Goal: Information Seeking & Learning: Find specific fact

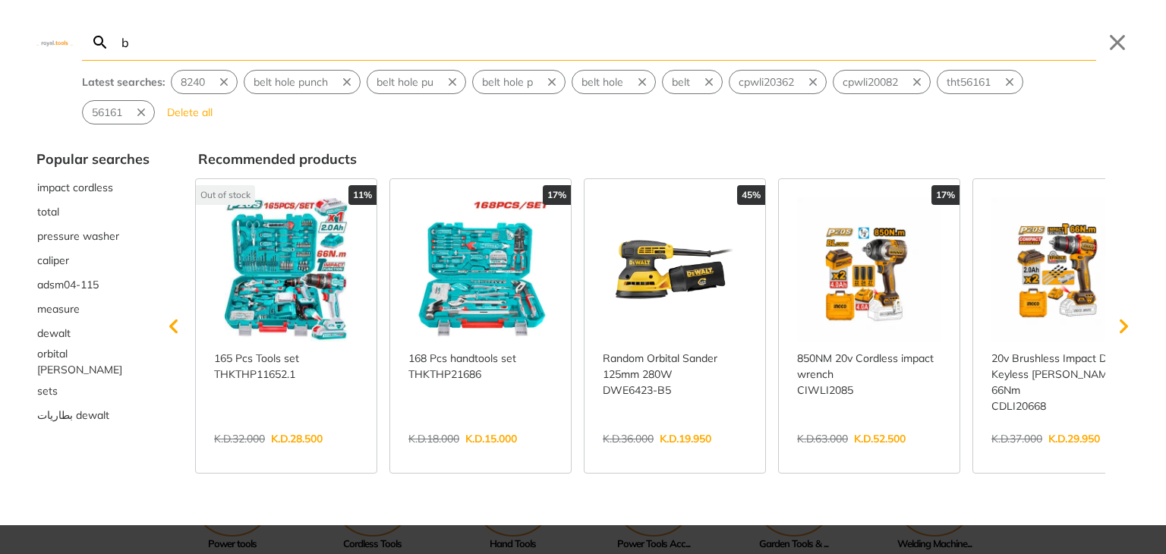
type input "b"
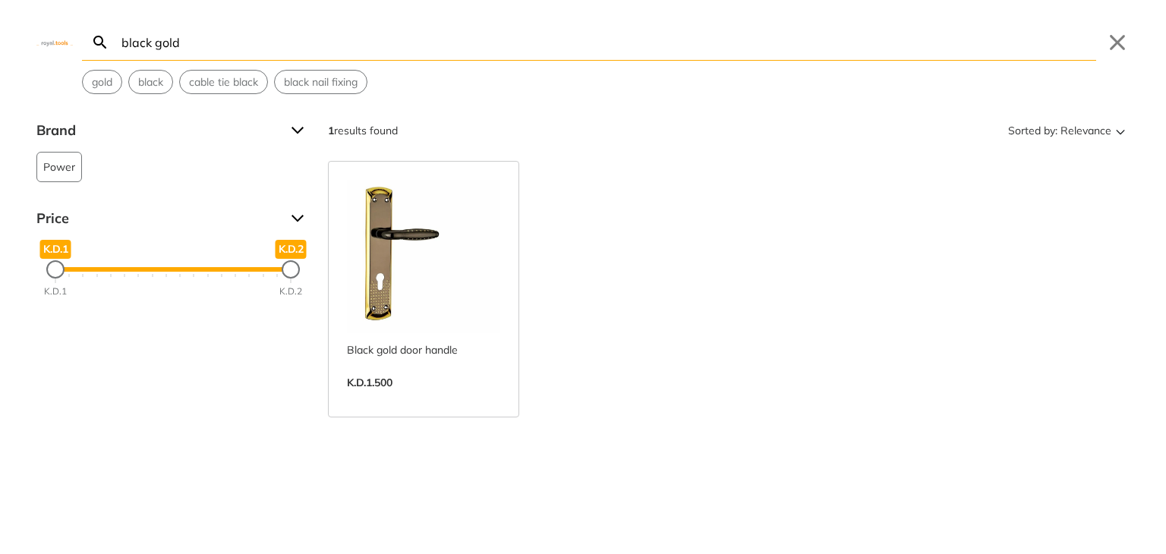
type input "b"
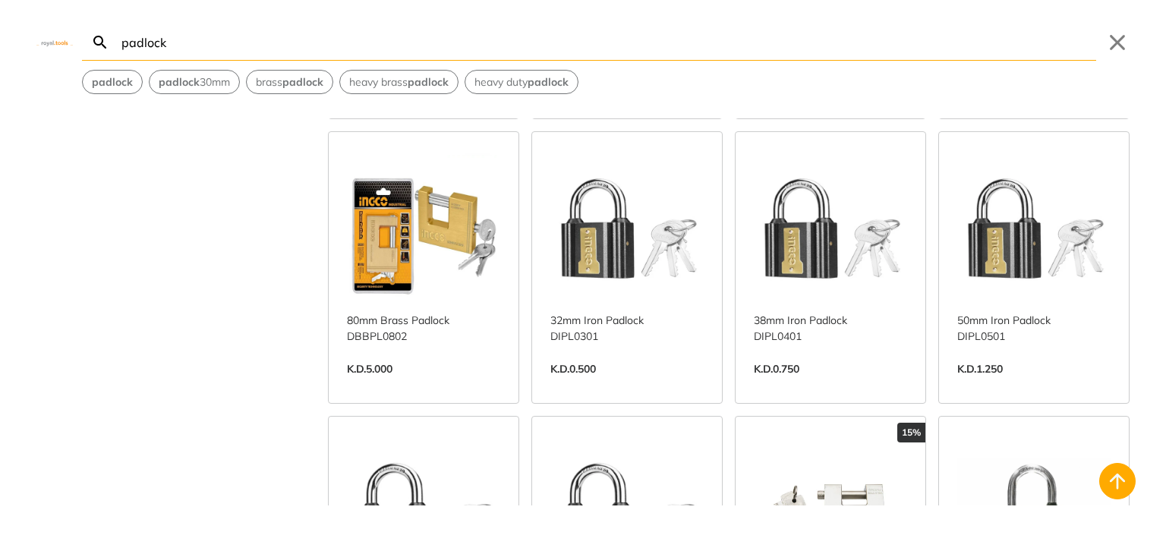
scroll to position [935, 0]
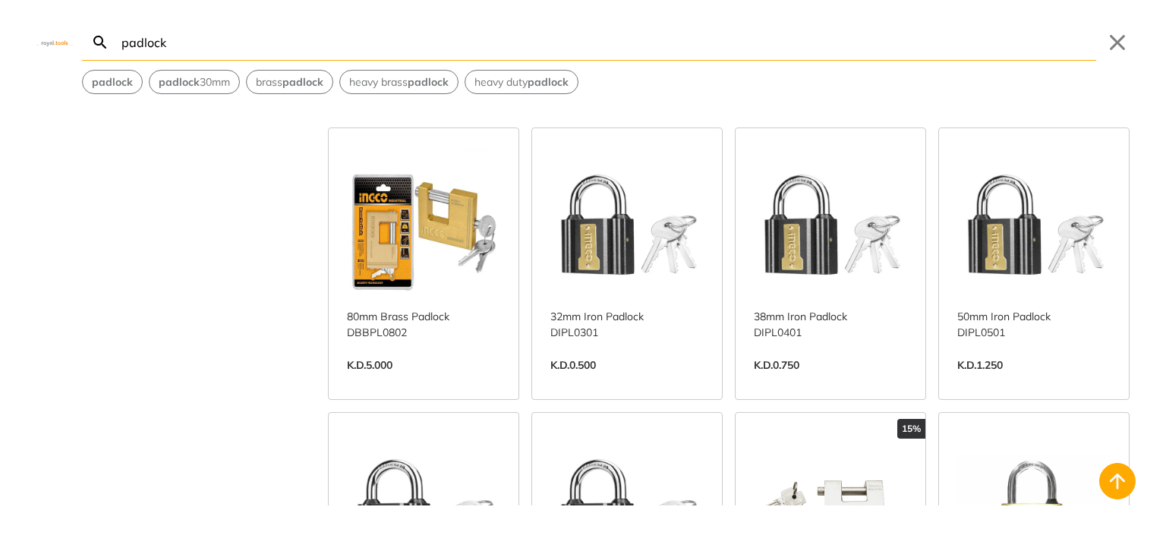
type input "padlock"
click at [645, 381] on link "View more →" at bounding box center [626, 381] width 153 height 0
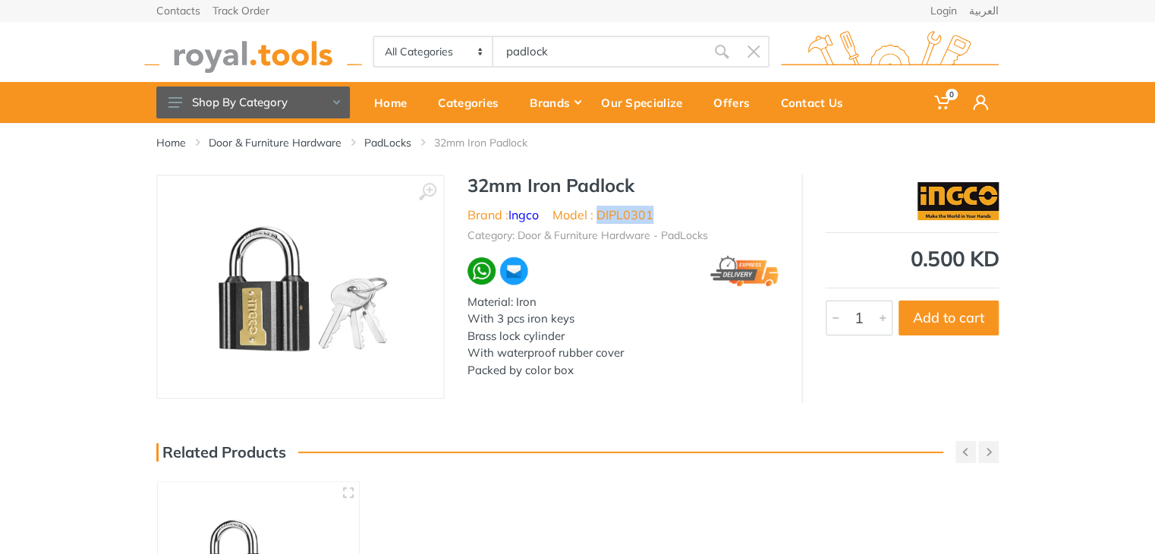
drag, startPoint x: 668, startPoint y: 216, endPoint x: 600, endPoint y: 219, distance: 68.4
click at [600, 219] on ul "Brand : Ingco Model : DIPL0301" at bounding box center [623, 215] width 311 height 18
copy li "DIPL0301"
